Goal: Task Accomplishment & Management: Use online tool/utility

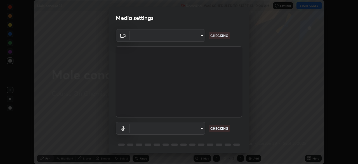
scroll to position [20, 0]
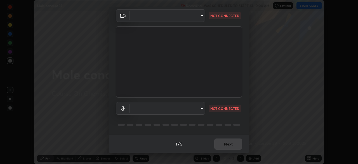
type input "e15fe1ebf70cde3bfcbeee335f8652014c7a9185cc29a01d69aea44f35fb34b8"
type input "communications"
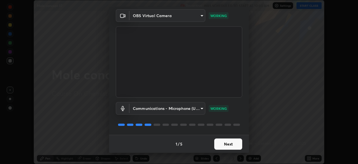
click at [232, 144] on button "Next" at bounding box center [228, 143] width 28 height 11
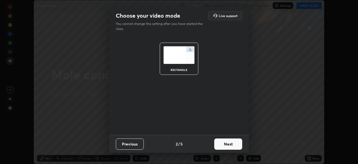
scroll to position [0, 0]
click at [235, 144] on button "Next" at bounding box center [228, 143] width 28 height 11
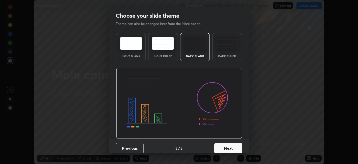
click at [236, 145] on button "Next" at bounding box center [228, 147] width 28 height 11
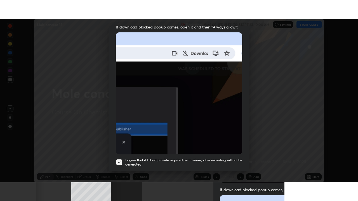
scroll to position [134, 0]
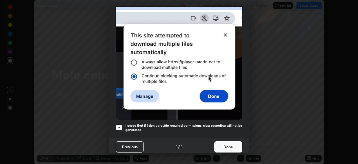
click at [231, 142] on button "Done" at bounding box center [228, 146] width 28 height 11
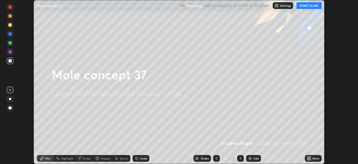
click at [310, 157] on icon at bounding box center [309, 156] width 1 height 1
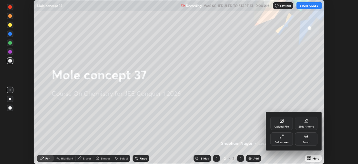
click at [284, 139] on div "Full screen" at bounding box center [281, 138] width 22 height 13
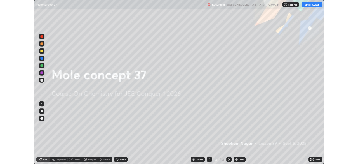
scroll to position [201, 358]
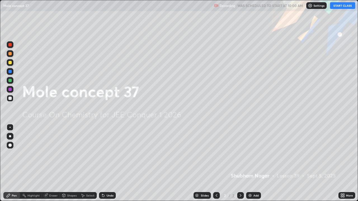
click at [343, 6] on button "START CLASS" at bounding box center [342, 5] width 25 height 7
click at [253, 163] on div "Add" at bounding box center [255, 195] width 5 height 3
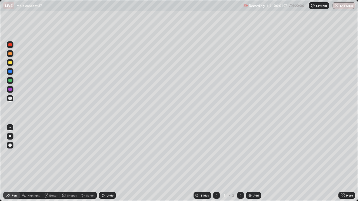
click at [11, 63] on div at bounding box center [9, 62] width 3 height 3
click at [10, 100] on div at bounding box center [9, 98] width 3 height 3
click at [10, 90] on div at bounding box center [9, 89] width 3 height 3
click at [10, 99] on div at bounding box center [9, 98] width 3 height 3
click at [10, 81] on div at bounding box center [9, 80] width 3 height 3
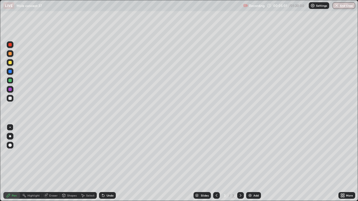
click at [10, 63] on div at bounding box center [9, 62] width 3 height 3
click at [10, 72] on div at bounding box center [9, 71] width 3 height 3
click at [108, 163] on div "Undo" at bounding box center [110, 195] width 7 height 3
click at [107, 163] on div "Undo" at bounding box center [110, 195] width 7 height 3
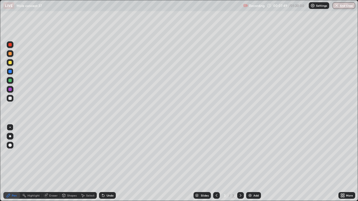
click at [107, 163] on div "Undo" at bounding box center [110, 195] width 7 height 3
click at [109, 163] on div "Undo" at bounding box center [107, 195] width 17 height 7
click at [11, 53] on div at bounding box center [9, 53] width 3 height 3
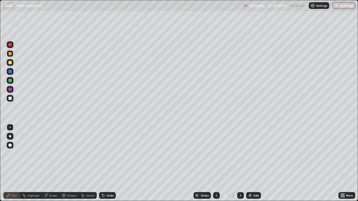
click at [11, 100] on div at bounding box center [9, 98] width 3 height 3
click at [52, 163] on div "Eraser" at bounding box center [53, 195] width 8 height 3
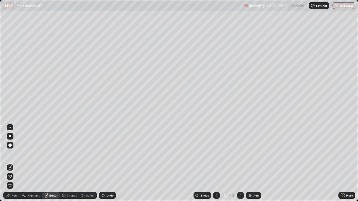
click at [13, 144] on div at bounding box center [10, 145] width 9 height 9
click at [16, 163] on div "Pen" at bounding box center [14, 195] width 5 height 3
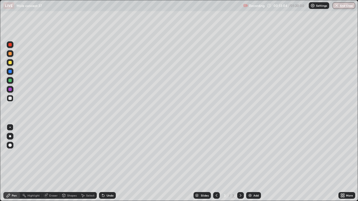
click at [248, 163] on img at bounding box center [250, 195] width 4 height 4
click at [10, 65] on div at bounding box center [10, 62] width 7 height 7
click at [216, 163] on icon at bounding box center [216, 195] width 4 height 4
click at [11, 99] on div at bounding box center [9, 98] width 3 height 3
click at [240, 163] on icon at bounding box center [240, 195] width 4 height 4
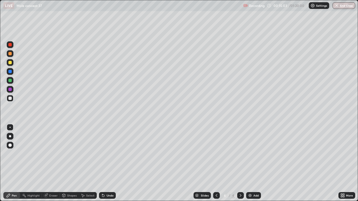
click at [11, 63] on div at bounding box center [9, 62] width 3 height 3
click at [10, 98] on div at bounding box center [9, 98] width 3 height 3
click at [10, 81] on div at bounding box center [9, 80] width 3 height 3
click at [10, 99] on div at bounding box center [9, 98] width 3 height 3
click at [11, 80] on div at bounding box center [9, 80] width 3 height 3
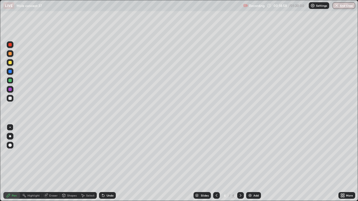
click at [105, 163] on div "Undo" at bounding box center [107, 195] width 17 height 7
click at [10, 71] on div at bounding box center [9, 71] width 3 height 3
click at [10, 81] on div at bounding box center [9, 80] width 3 height 3
click at [10, 97] on div at bounding box center [9, 98] width 3 height 3
click at [10, 81] on div at bounding box center [9, 80] width 3 height 3
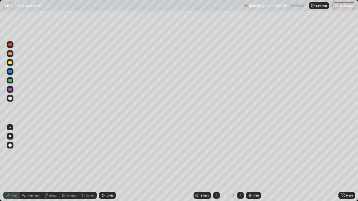
click at [254, 163] on div "Add" at bounding box center [255, 195] width 5 height 3
click at [11, 62] on div at bounding box center [9, 62] width 3 height 3
click at [11, 100] on div at bounding box center [9, 98] width 3 height 3
click at [56, 163] on div "Eraser" at bounding box center [53, 195] width 8 height 3
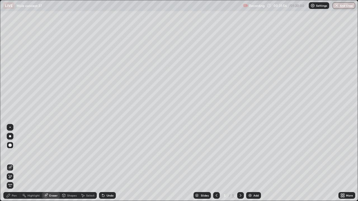
click at [19, 163] on div "Pen" at bounding box center [11, 195] width 17 height 7
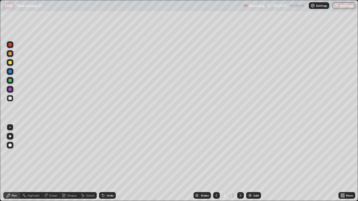
click at [11, 82] on div at bounding box center [9, 80] width 3 height 3
click at [251, 163] on img at bounding box center [250, 195] width 4 height 4
click at [11, 61] on div at bounding box center [10, 62] width 7 height 7
click at [10, 99] on div at bounding box center [9, 98] width 3 height 3
click at [252, 163] on div "Add" at bounding box center [253, 195] width 15 height 7
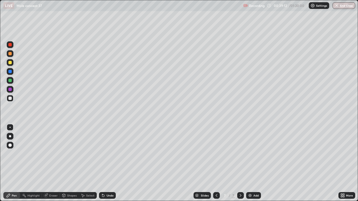
click at [11, 64] on div at bounding box center [10, 62] width 7 height 7
click at [10, 81] on div at bounding box center [9, 80] width 3 height 3
click at [107, 163] on div "Undo" at bounding box center [107, 195] width 17 height 7
click at [11, 98] on div at bounding box center [9, 98] width 3 height 3
click at [252, 163] on img at bounding box center [250, 195] width 4 height 4
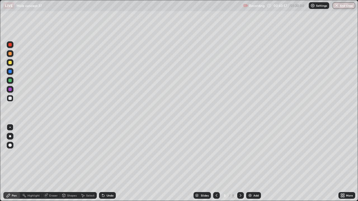
click at [10, 64] on div at bounding box center [9, 62] width 3 height 3
click at [104, 163] on icon at bounding box center [103, 195] width 4 height 4
click at [102, 163] on icon at bounding box center [103, 196] width 2 height 2
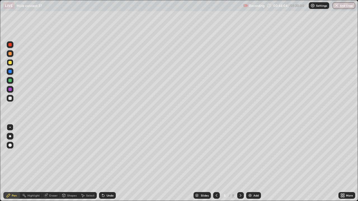
click at [101, 163] on icon at bounding box center [103, 195] width 4 height 4
click at [102, 163] on icon at bounding box center [103, 196] width 2 height 2
click at [101, 163] on icon at bounding box center [103, 195] width 4 height 4
click at [9, 99] on div at bounding box center [9, 98] width 3 height 3
click at [105, 163] on div "Undo" at bounding box center [107, 195] width 17 height 7
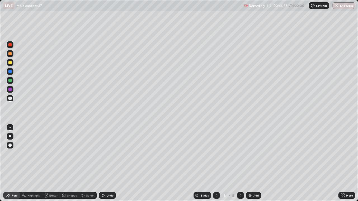
click at [108, 163] on div "Undo" at bounding box center [110, 195] width 7 height 3
click at [11, 63] on div at bounding box center [9, 62] width 3 height 3
click at [116, 163] on div "Slides 8 / 8 Add" at bounding box center [227, 195] width 223 height 11
click at [9, 98] on div at bounding box center [9, 98] width 3 height 3
click at [10, 54] on div at bounding box center [9, 53] width 3 height 3
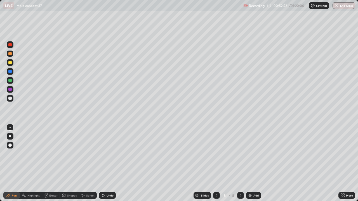
click at [254, 163] on div "Add" at bounding box center [253, 195] width 15 height 7
click at [102, 163] on icon at bounding box center [102, 194] width 1 height 1
click at [102, 163] on icon at bounding box center [103, 196] width 2 height 2
click at [9, 99] on div at bounding box center [9, 98] width 3 height 3
click at [216, 163] on icon at bounding box center [216, 195] width 4 height 4
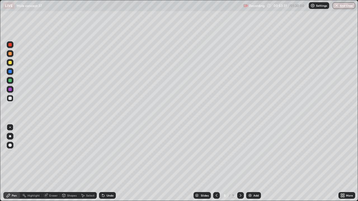
click at [216, 163] on icon at bounding box center [216, 195] width 4 height 4
click at [10, 72] on div at bounding box center [9, 71] width 3 height 3
click at [239, 163] on icon at bounding box center [240, 195] width 4 height 4
click at [240, 163] on icon at bounding box center [240, 195] width 4 height 4
click at [10, 63] on div at bounding box center [9, 62] width 3 height 3
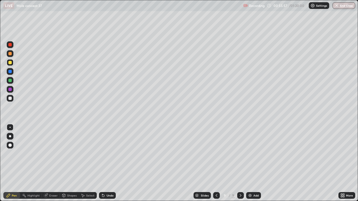
click at [8, 100] on div at bounding box center [10, 98] width 7 height 7
click at [218, 163] on div at bounding box center [216, 195] width 7 height 7
click at [240, 163] on icon at bounding box center [240, 195] width 4 height 4
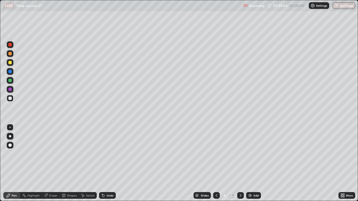
click at [240, 163] on icon at bounding box center [240, 195] width 4 height 4
click at [107, 163] on div "Undo" at bounding box center [107, 195] width 17 height 7
click at [237, 163] on div at bounding box center [240, 195] width 7 height 7
click at [249, 163] on img at bounding box center [250, 195] width 4 height 4
click at [103, 163] on icon at bounding box center [103, 196] width 2 height 2
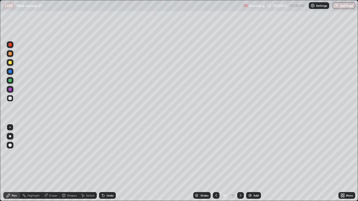
click at [102, 163] on icon at bounding box center [103, 195] width 4 height 4
click at [102, 163] on icon at bounding box center [102, 194] width 1 height 1
click at [10, 81] on div at bounding box center [9, 80] width 3 height 3
click at [8, 101] on div at bounding box center [10, 98] width 7 height 7
click at [10, 71] on div at bounding box center [9, 71] width 3 height 3
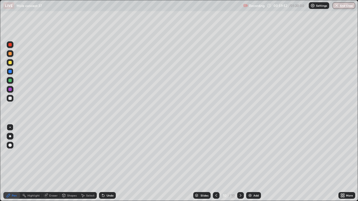
click at [9, 63] on div at bounding box center [9, 62] width 3 height 3
click at [11, 100] on div at bounding box center [9, 98] width 3 height 3
click at [10, 63] on div at bounding box center [9, 62] width 3 height 3
click at [103, 163] on icon at bounding box center [103, 196] width 2 height 2
click at [104, 163] on icon at bounding box center [103, 195] width 4 height 4
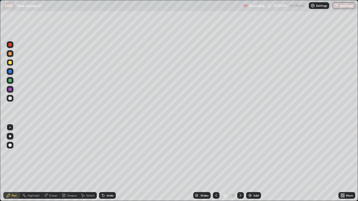
click at [104, 163] on icon at bounding box center [103, 195] width 4 height 4
click at [51, 163] on div "Eraser" at bounding box center [53, 195] width 8 height 3
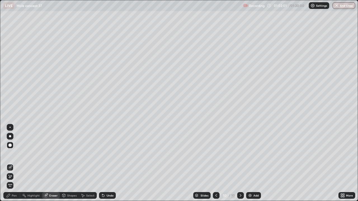
click at [16, 163] on div "Pen" at bounding box center [14, 195] width 5 height 3
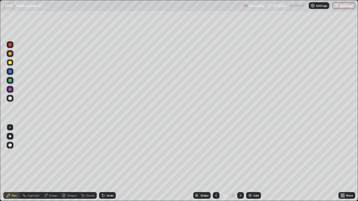
click at [11, 99] on div at bounding box center [9, 98] width 3 height 3
click at [56, 163] on div "Eraser" at bounding box center [51, 195] width 18 height 7
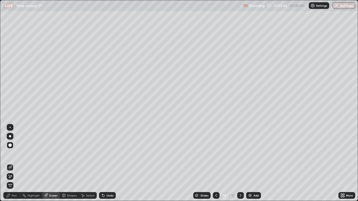
click at [15, 163] on div "Pen" at bounding box center [14, 195] width 5 height 3
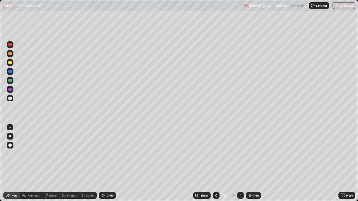
click at [10, 100] on div at bounding box center [9, 98] width 3 height 3
click at [101, 163] on icon at bounding box center [103, 195] width 4 height 4
click at [11, 62] on div at bounding box center [9, 62] width 3 height 3
click at [106, 163] on div "Undo" at bounding box center [107, 195] width 17 height 7
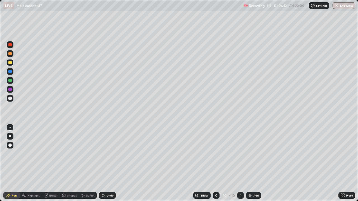
click at [105, 163] on div "Undo" at bounding box center [107, 195] width 17 height 7
click at [107, 163] on div "Undo" at bounding box center [107, 195] width 17 height 7
click at [107, 163] on div "Undo" at bounding box center [110, 195] width 7 height 3
click at [108, 163] on div "Undo" at bounding box center [110, 195] width 7 height 3
click at [9, 82] on div at bounding box center [9, 80] width 3 height 3
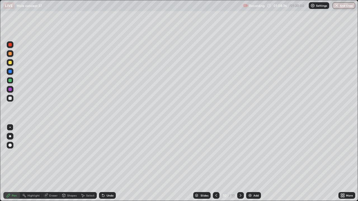
click at [354, 2] on div "Recording 01:08:36 / 01:20:00 Settings End Class" at bounding box center [299, 5] width 112 height 11
click at [345, 5] on button "End Class" at bounding box center [343, 5] width 23 height 7
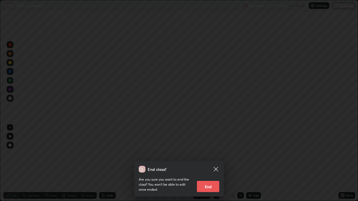
click at [213, 163] on button "End" at bounding box center [208, 186] width 22 height 11
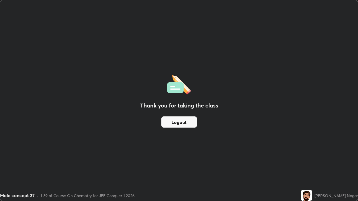
click at [183, 124] on button "Logout" at bounding box center [179, 122] width 36 height 11
click at [184, 123] on button "Logout" at bounding box center [179, 122] width 36 height 11
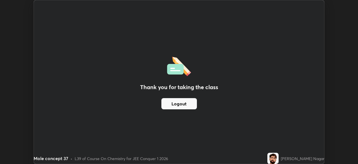
scroll to position [27791, 27596]
